Goal: Find specific page/section: Find specific page/section

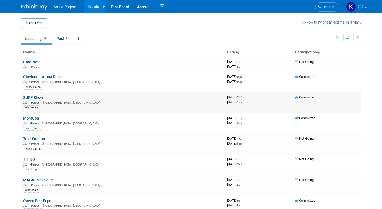
click at [27, 98] on link "SURF Show" at bounding box center [33, 98] width 20 height 5
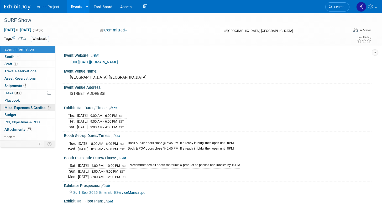
click at [21, 110] on span "Misc. Expenses & Credits 1" at bounding box center [27, 108] width 46 height 4
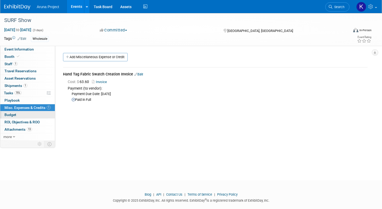
click at [23, 117] on link "Budget" at bounding box center [27, 115] width 55 height 7
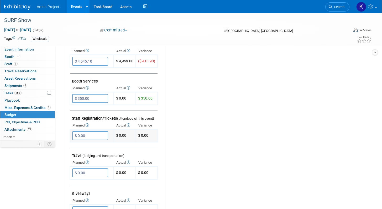
scroll to position [83, 0]
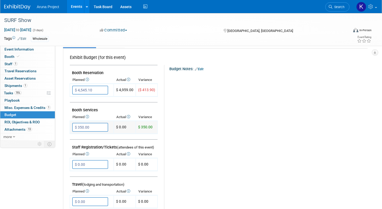
click at [122, 127] on td "$ 0.00" at bounding box center [125, 127] width 22 height 13
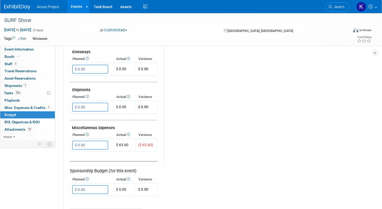
scroll to position [285, 0]
